Goal: Information Seeking & Learning: Compare options

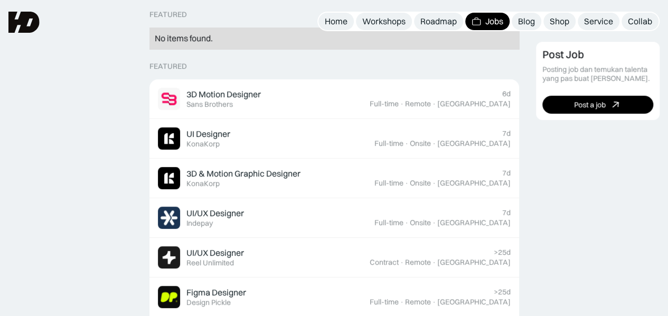
scroll to position [264, 0]
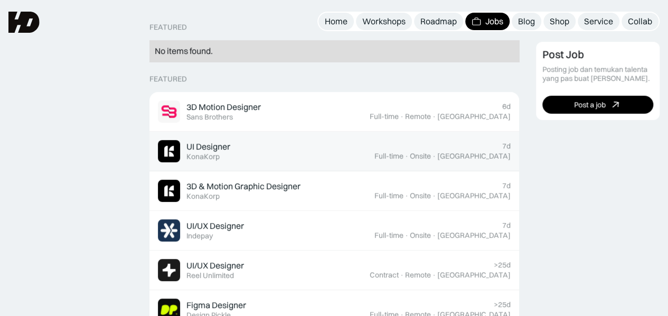
click at [300, 143] on div "UI Designer Featured KonaKorp" at bounding box center [266, 151] width 217 height 22
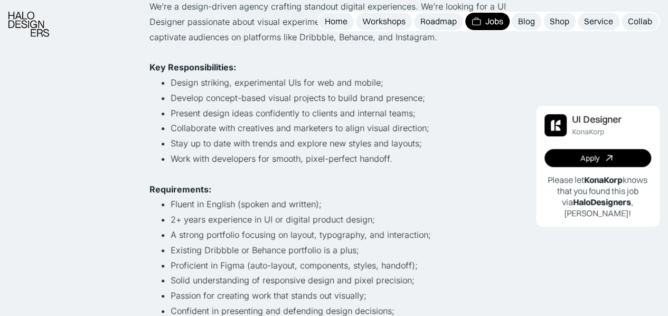
scroll to position [264, 0]
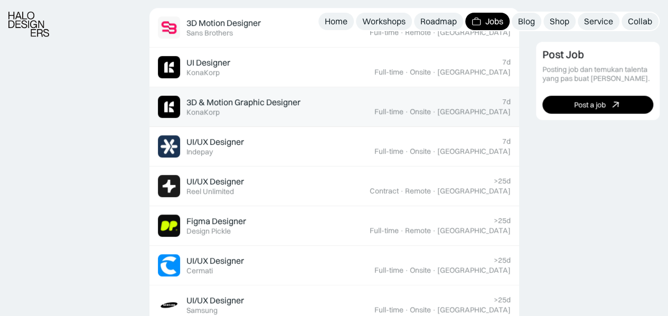
scroll to position [365, 0]
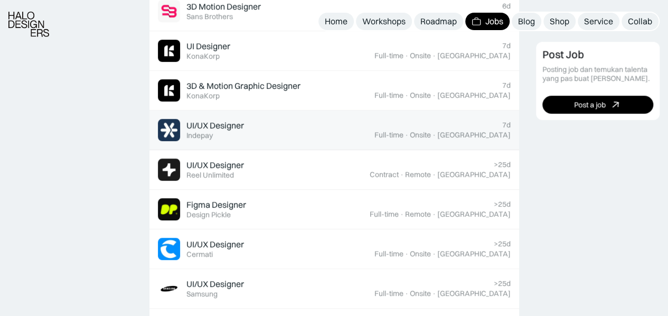
click at [238, 136] on div "UI/UX Designer Featured Indepay" at bounding box center [216, 130] width 58 height 20
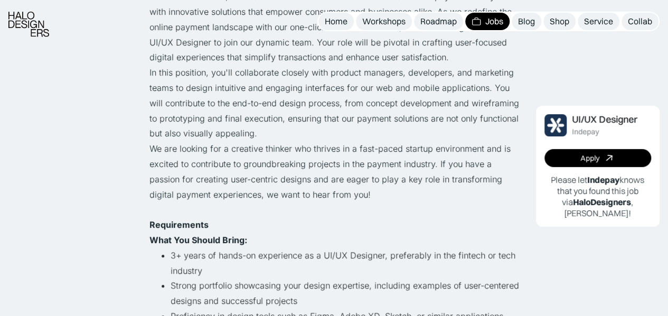
scroll to position [317, 0]
